Goal: Navigation & Orientation: Find specific page/section

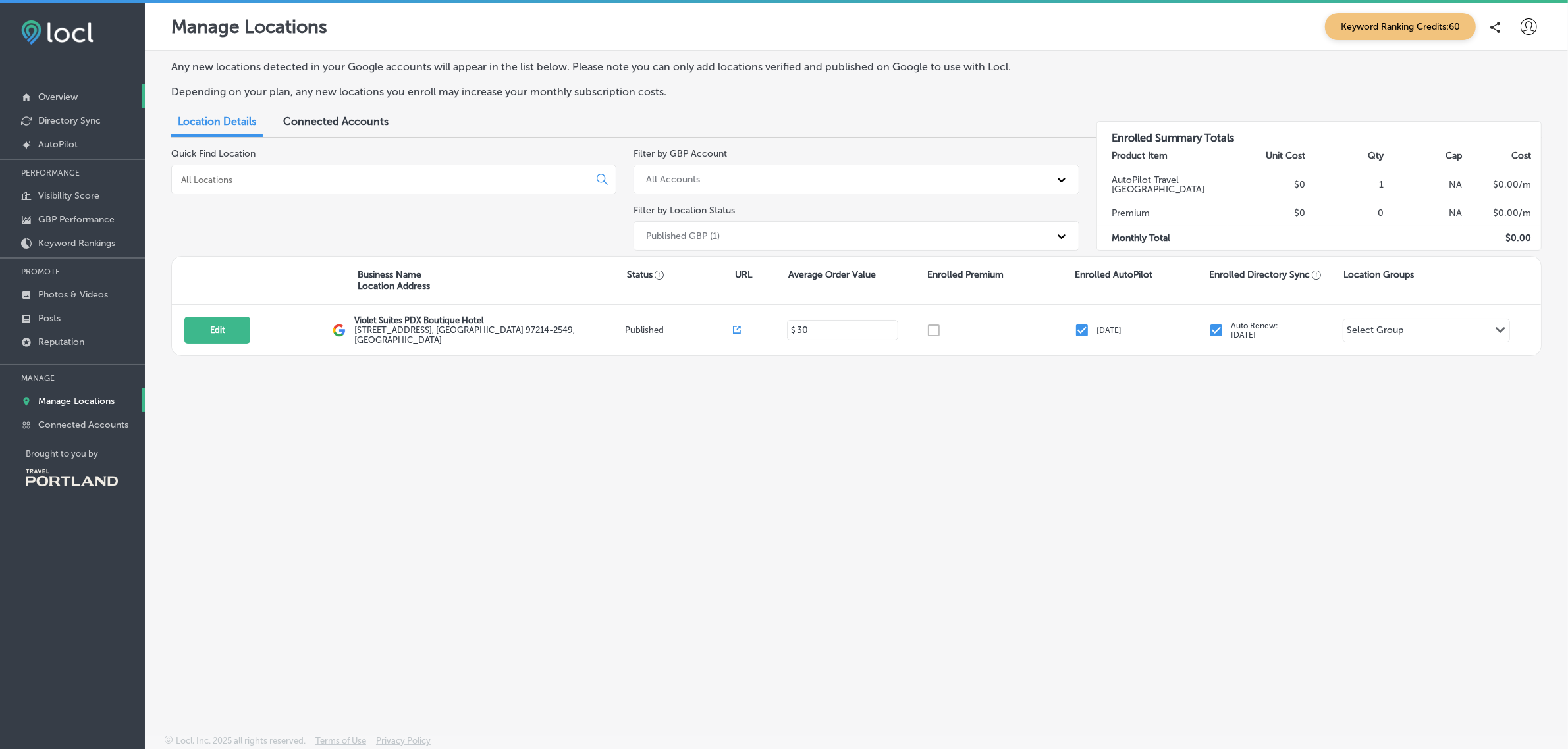
click at [74, 87] on link "Overview" at bounding box center [72, 96] width 145 height 24
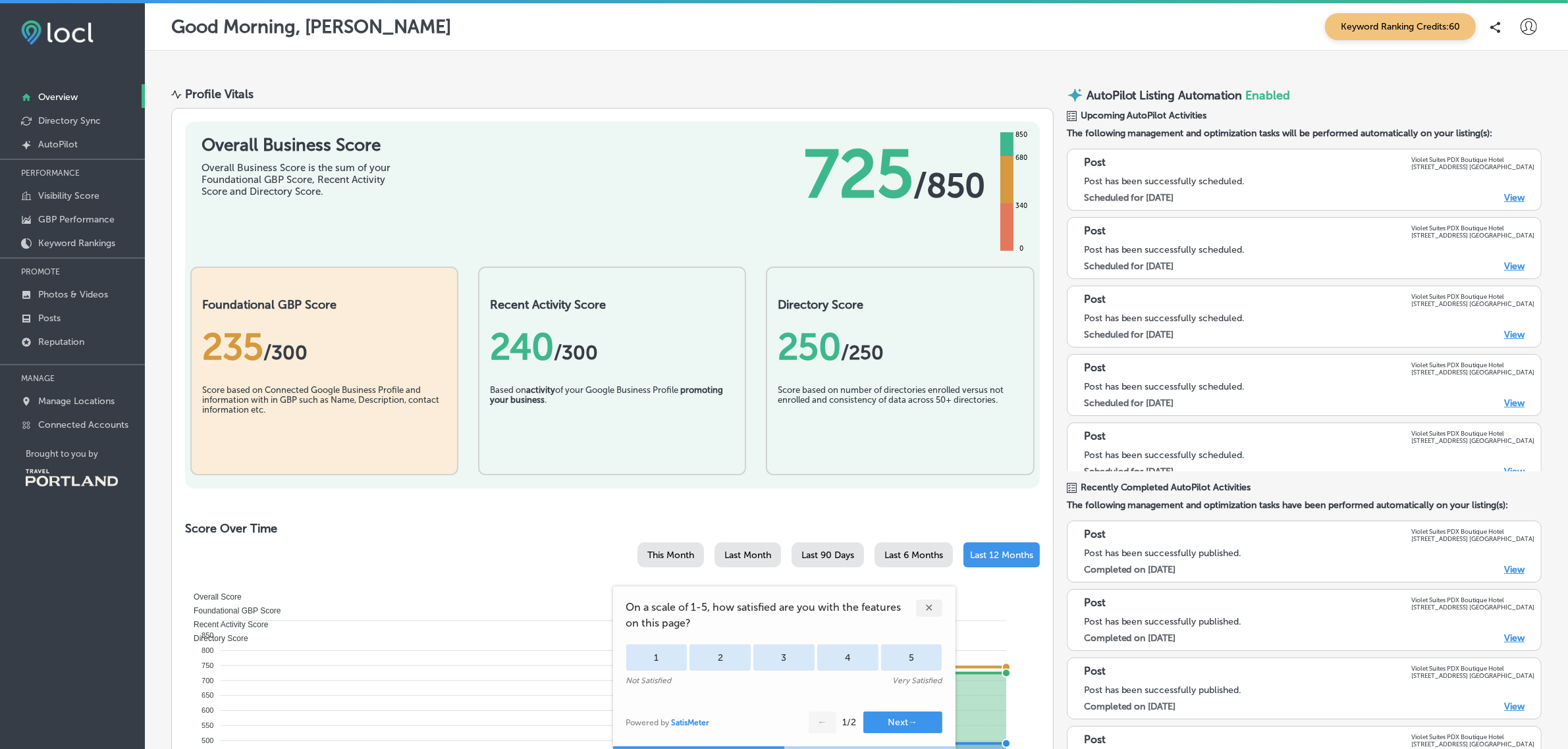
click at [933, 607] on div "✕" at bounding box center [929, 608] width 26 height 17
